Goal: Find specific page/section: Find specific page/section

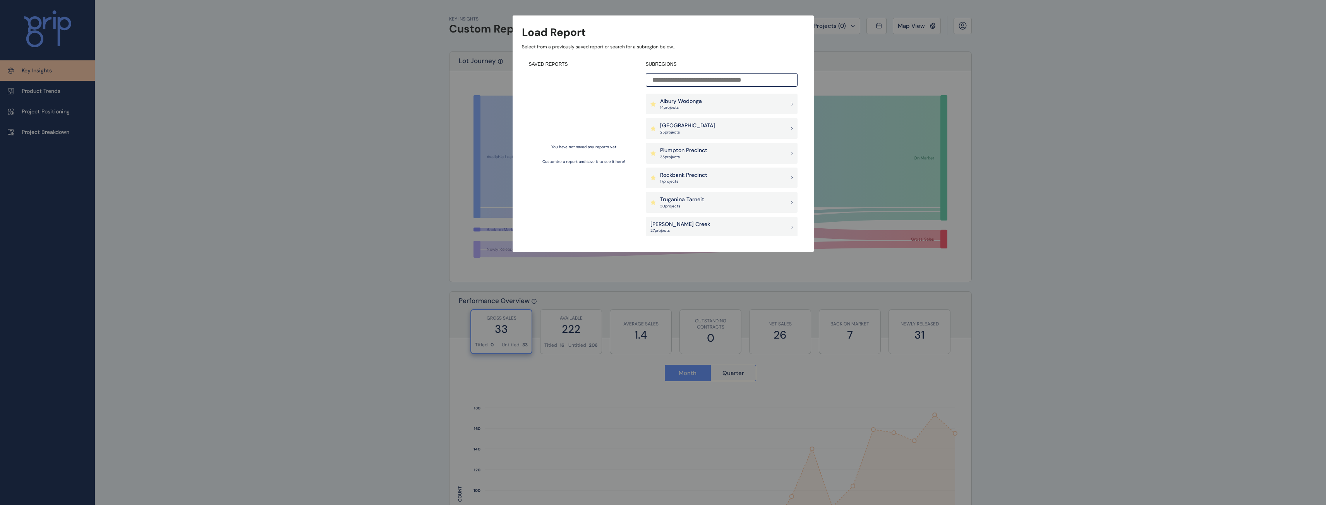
click at [680, 102] on p "Albury Wodonga" at bounding box center [681, 102] width 42 height 8
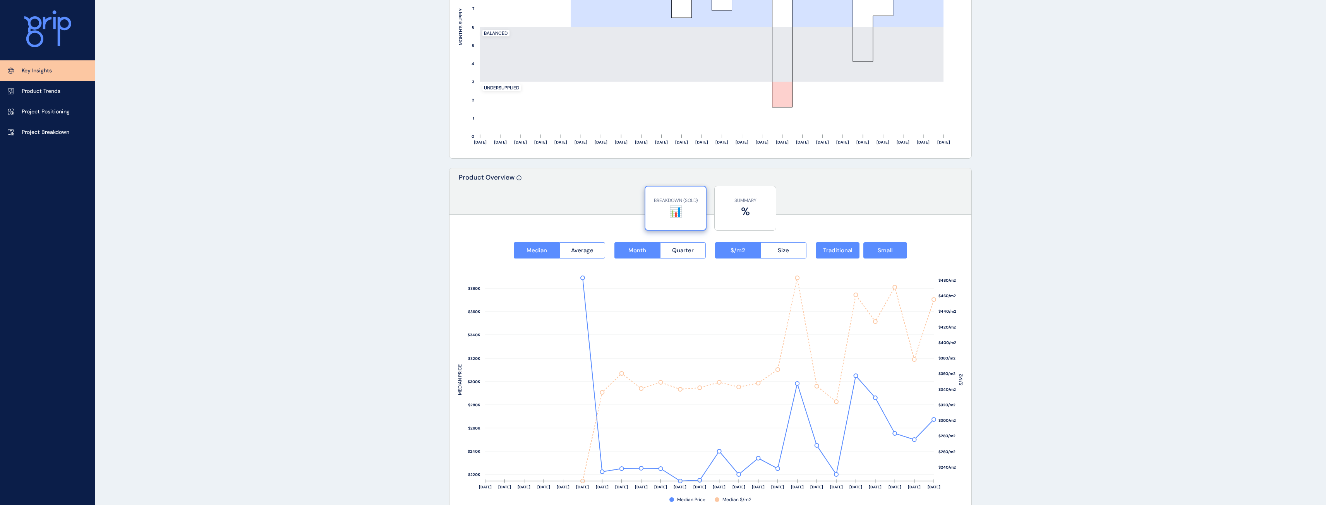
scroll to position [891, 0]
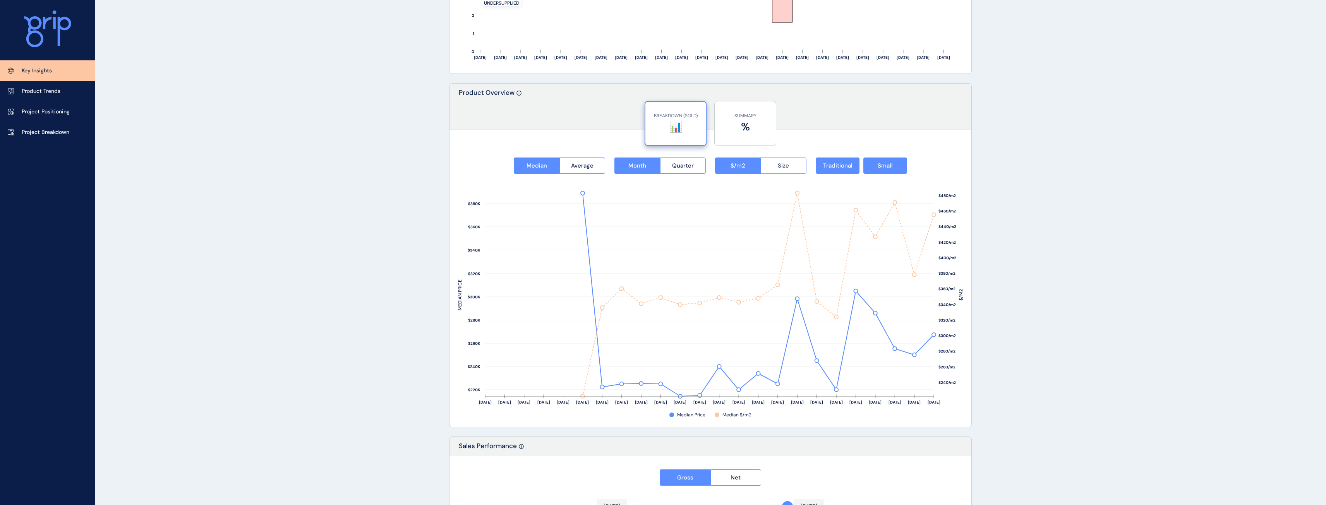
click at [784, 166] on span "Size" at bounding box center [783, 166] width 11 height 8
click at [581, 165] on span "Average" at bounding box center [582, 166] width 22 height 8
click at [696, 172] on button "Quarter" at bounding box center [683, 166] width 46 height 16
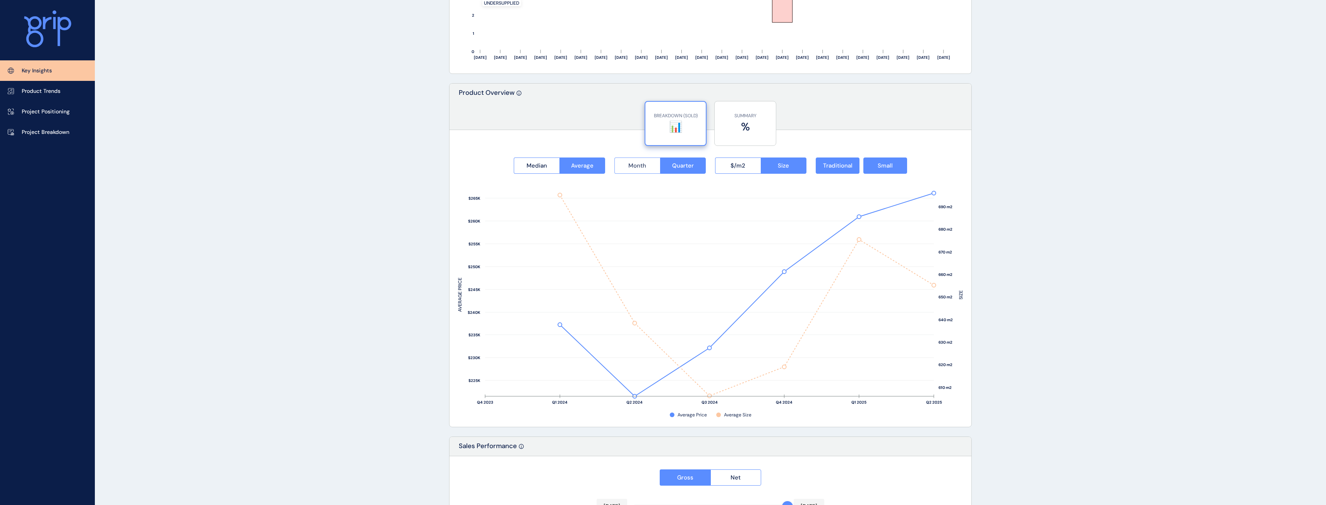
click at [646, 171] on button "Month" at bounding box center [638, 166] width 46 height 16
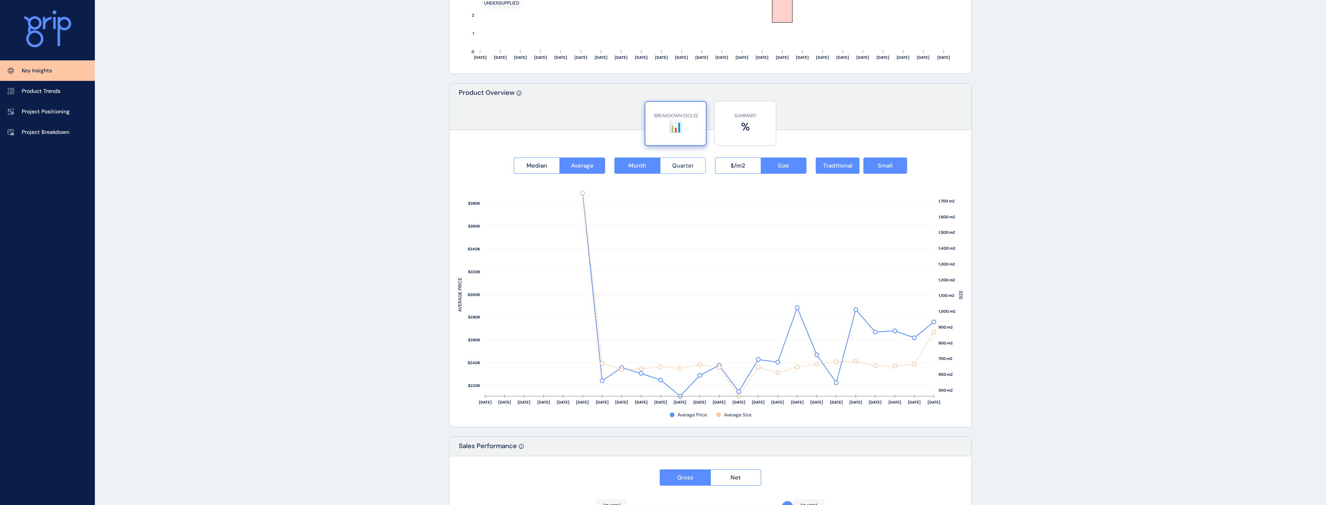
click at [672, 168] on button "Quarter" at bounding box center [683, 166] width 46 height 16
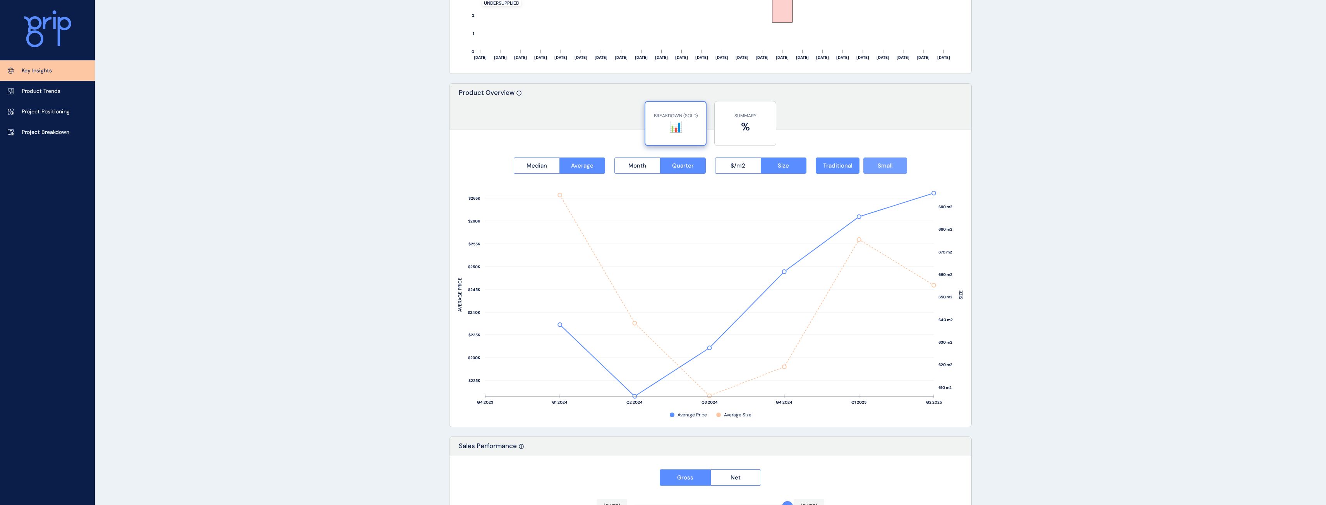
click at [889, 169] on span "Small" at bounding box center [885, 166] width 15 height 8
click at [851, 171] on button "Traditional" at bounding box center [838, 166] width 44 height 16
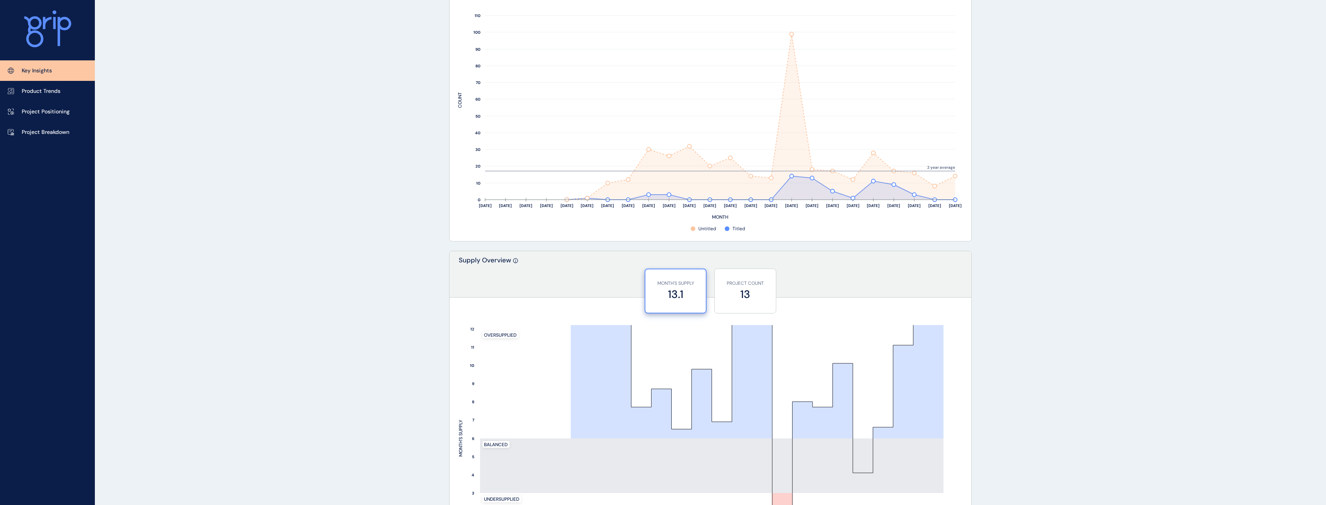
scroll to position [389, 0]
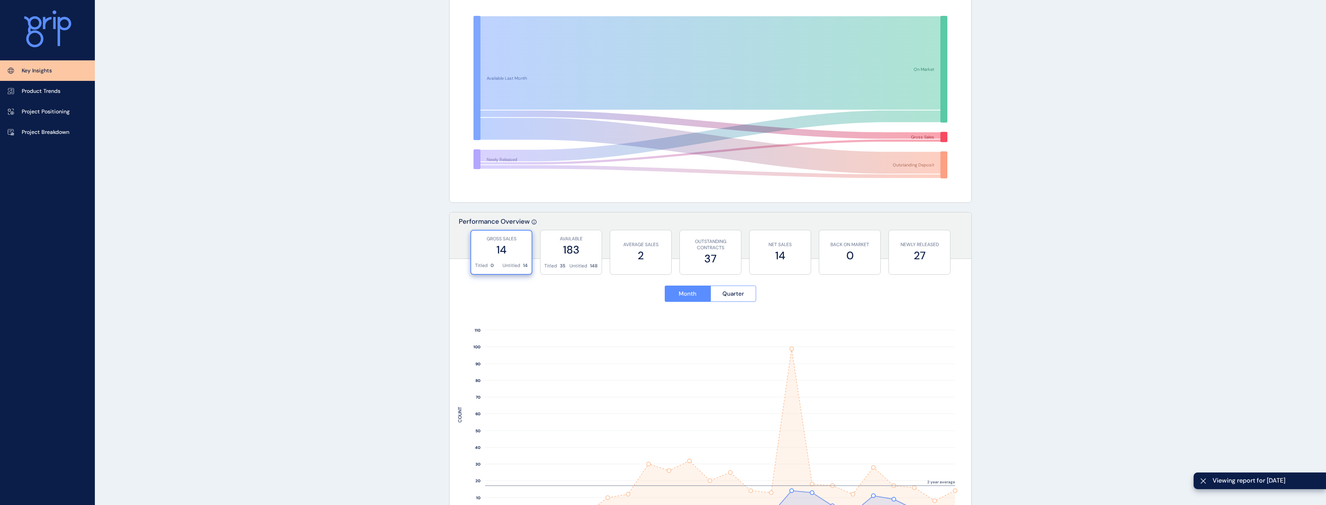
drag, startPoint x: 1204, startPoint y: 346, endPoint x: 1197, endPoint y: 349, distance: 6.8
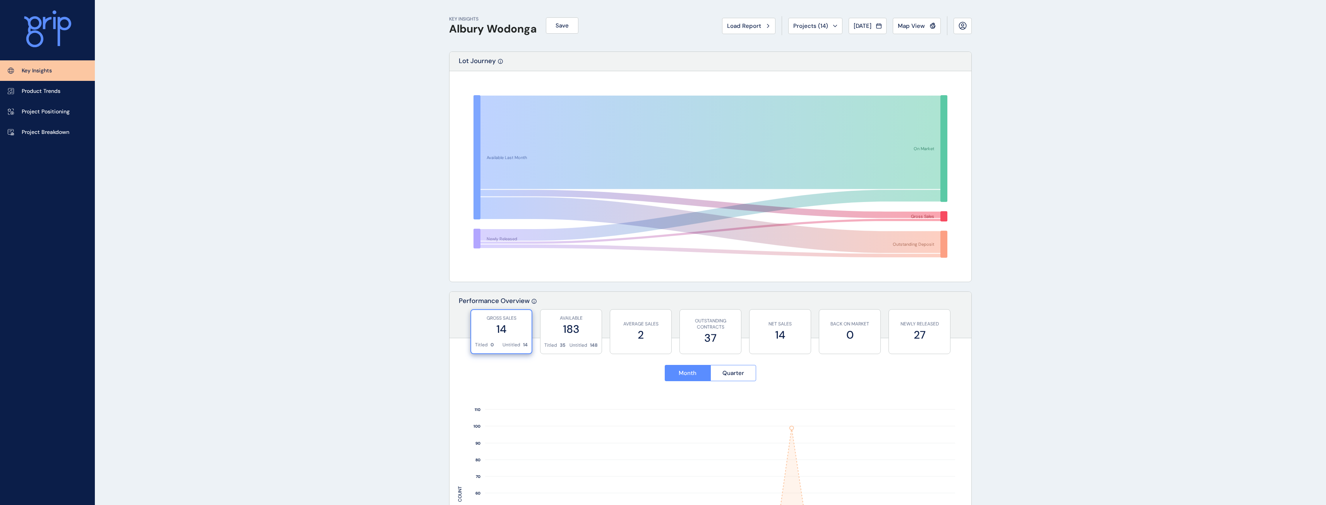
click at [48, 21] on icon at bounding box center [47, 28] width 47 height 37
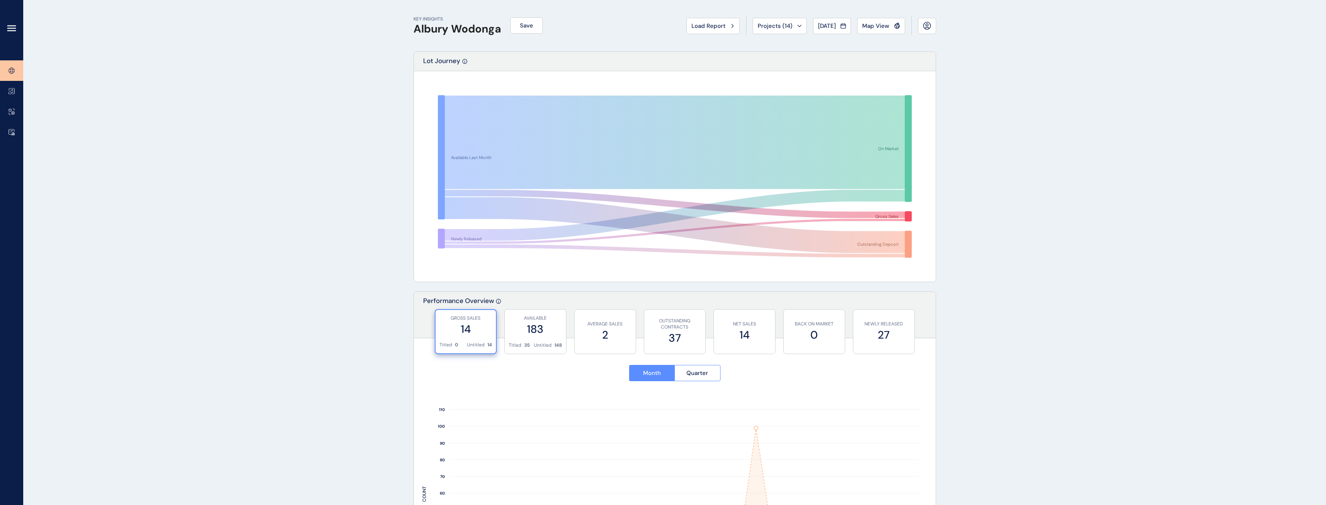
click at [8, 27] on icon at bounding box center [11, 28] width 9 height 9
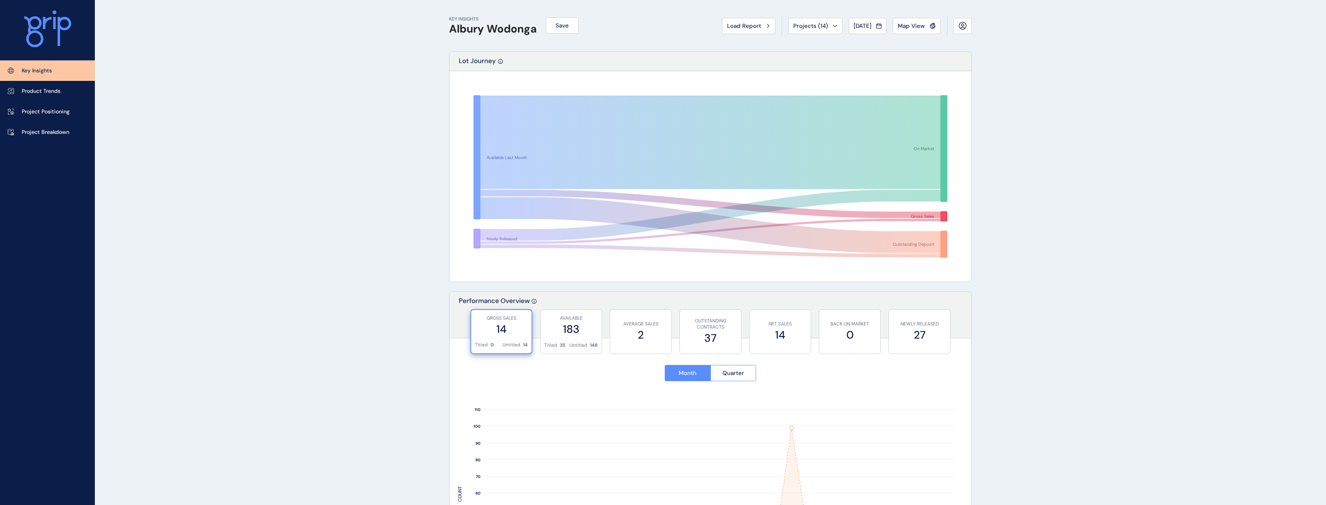
click at [44, 26] on icon at bounding box center [47, 23] width 9 height 12
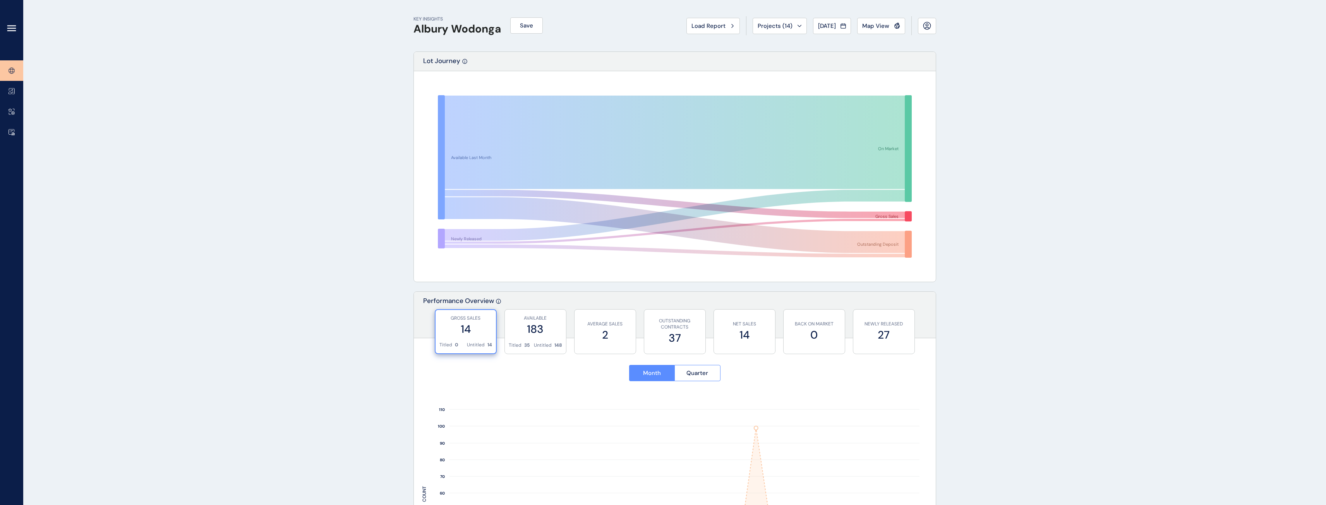
click at [15, 24] on icon at bounding box center [11, 28] width 9 height 9
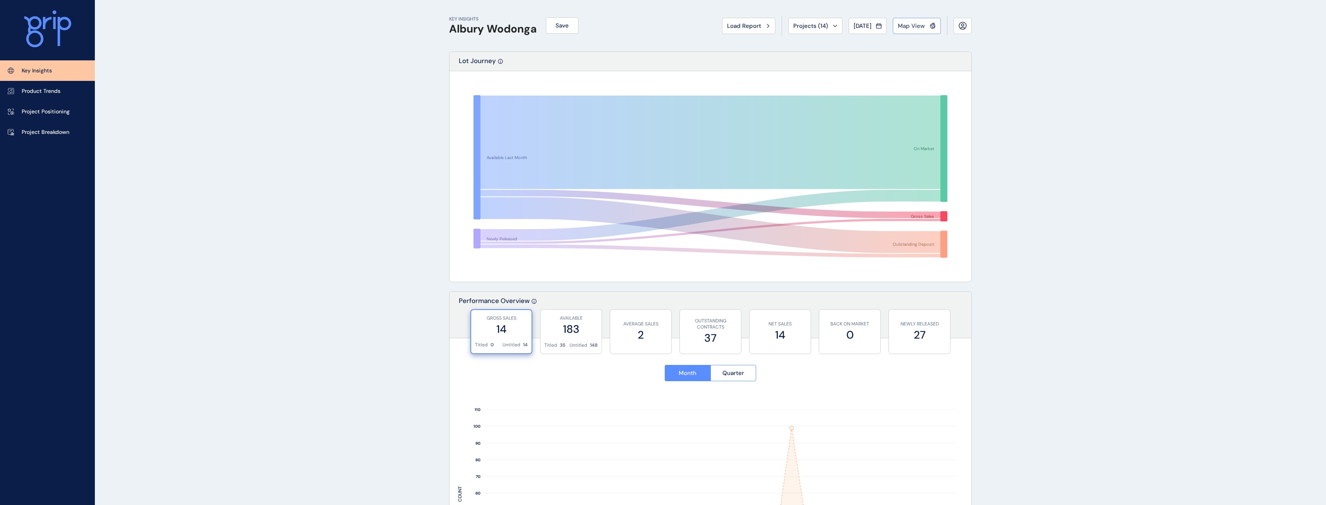
click at [917, 27] on span "Map View" at bounding box center [911, 26] width 27 height 8
